Goal: Task Accomplishment & Management: Complete application form

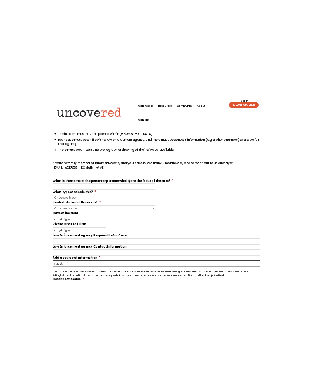
scroll to position [117, 0]
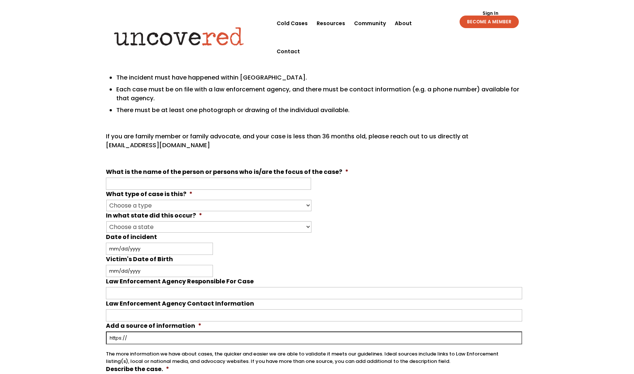
click at [493, 13] on link "Sign In" at bounding box center [491, 13] width 24 height 4
click at [186, 179] on input "What is the name of the person or persons who is/are the focus of the case? *" at bounding box center [208, 184] width 205 height 12
type input "[PERSON_NAME]"
click at [259, 204] on select "Choose a type Missing Murder [MEDICAL_DATA] Other" at bounding box center [208, 205] width 205 height 11
select select "Missing"
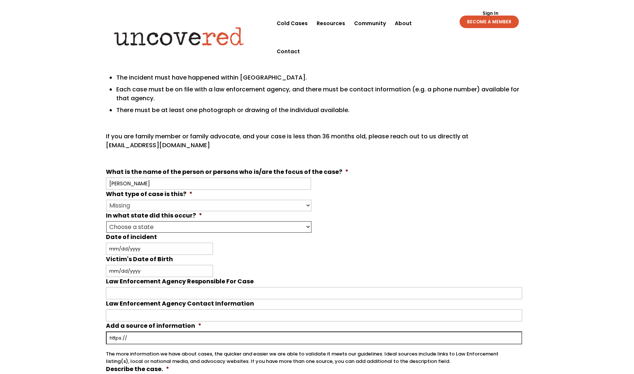
click at [228, 227] on select "Choose a state Outside of the U.S. [US_STATE] [US_STATE] [US_STATE] [US_STATE] …" at bounding box center [208, 226] width 205 height 11
select select "[US_STATE]"
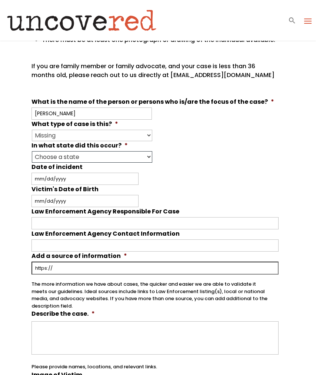
scroll to position [253, 0]
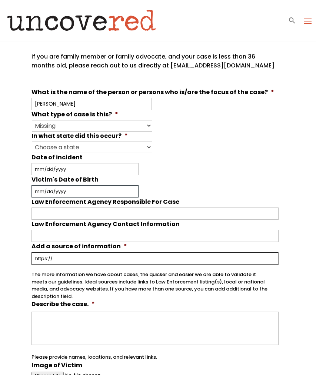
click at [69, 193] on input "Victim's Date of Birth" at bounding box center [84, 191] width 107 height 12
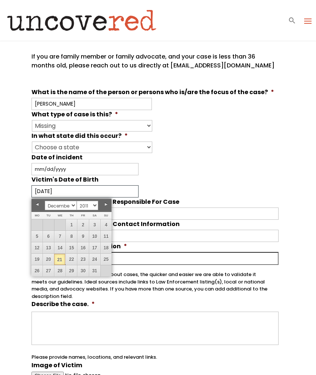
type input "[DATE]"
click at [203, 183] on li "Victim's Date of Birth [DATE] MM slash DD slash YYYY" at bounding box center [157, 186] width 253 height 22
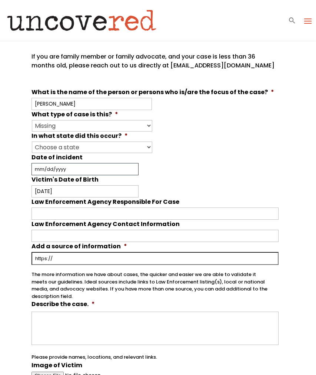
click at [73, 170] on input "Date of incident" at bounding box center [84, 169] width 107 height 12
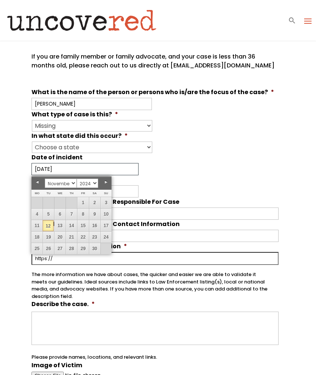
type input "[DATE]"
click at [198, 168] on div "[DATE] MM slash DD slash YYYY" at bounding box center [154, 169] width 247 height 12
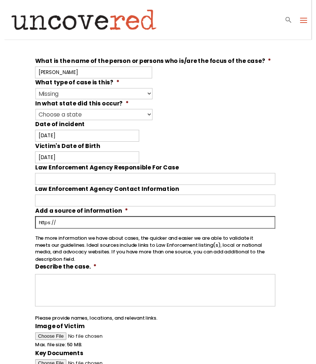
scroll to position [291, 0]
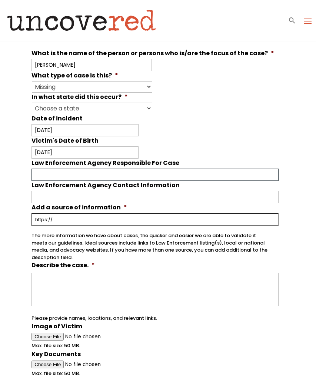
click at [54, 178] on input "Law Enforcement Agency Responsible For Case" at bounding box center [154, 175] width 247 height 12
type input "Nassau County PD - 8th Precint"
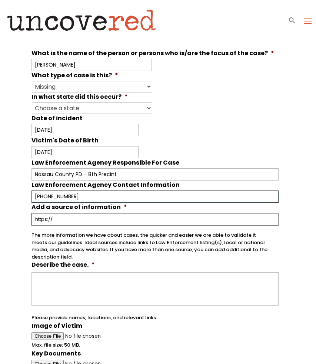
type input "[PHONE_NUMBER]"
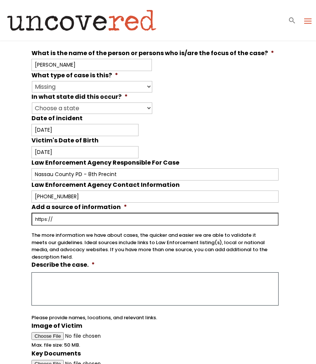
click at [57, 280] on textarea "Describe the case. *" at bounding box center [154, 289] width 247 height 33
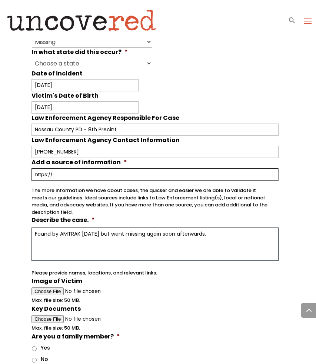
scroll to position [387, 0]
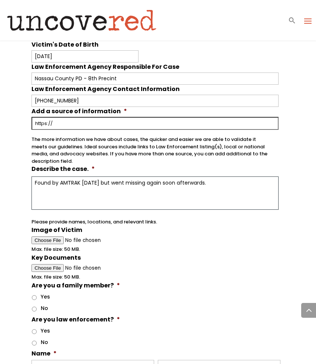
type textarea "Found by AMTRAK [DATE] but went missing again soon afterwards."
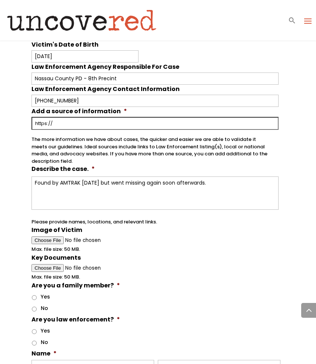
click at [50, 240] on span "Max. file size: 50 MB." at bounding box center [58, 246] width 54 height 13
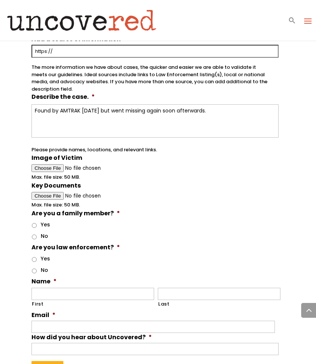
scroll to position [460, 0]
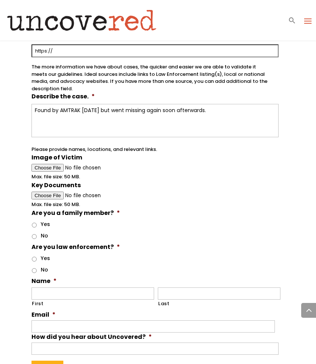
click at [34, 234] on input "No" at bounding box center [34, 236] width 5 height 5
radio input "true"
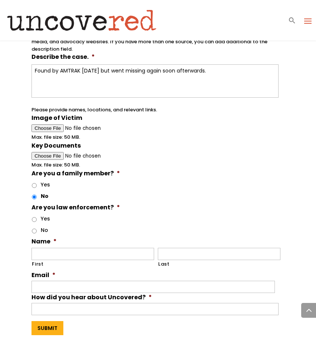
scroll to position [509, 0]
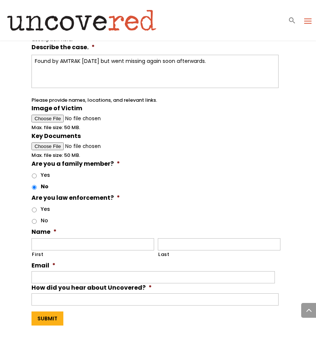
click at [34, 219] on input "No" at bounding box center [34, 221] width 5 height 5
radio input "true"
click at [62, 241] on input "First" at bounding box center [92, 245] width 123 height 12
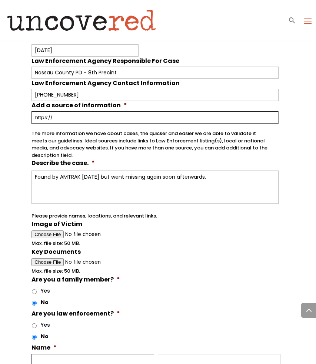
scroll to position [399, 0]
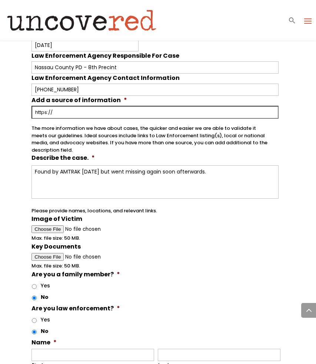
click at [53, 229] on span "Max. file size: 50 MB." at bounding box center [58, 235] width 54 height 13
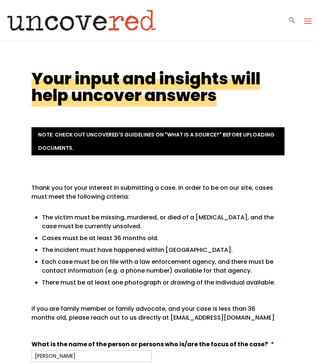
scroll to position [0, 0]
